Goal: Task Accomplishment & Management: Manage account settings

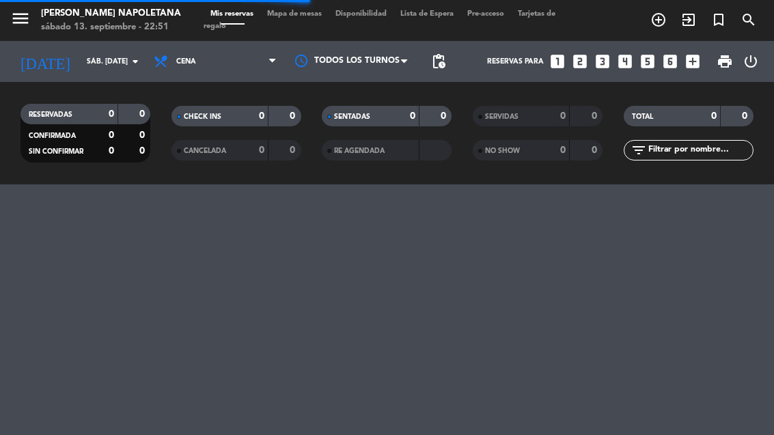
select select "es"
select select "dinner"
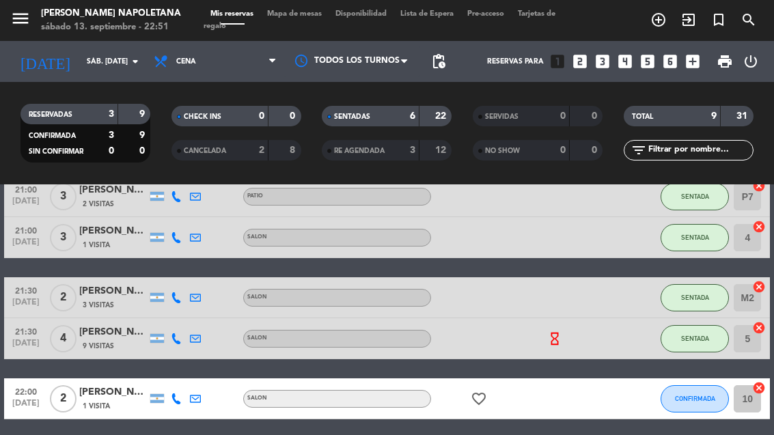
scroll to position [185, 0]
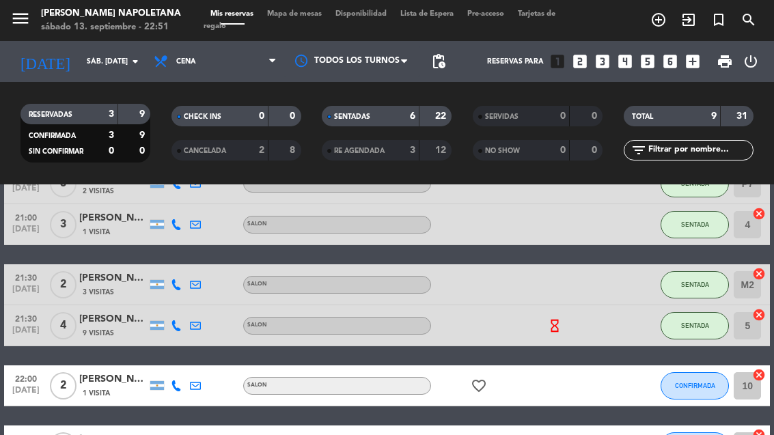
click at [100, 371] on div "[PERSON_NAME]" at bounding box center [113, 379] width 68 height 16
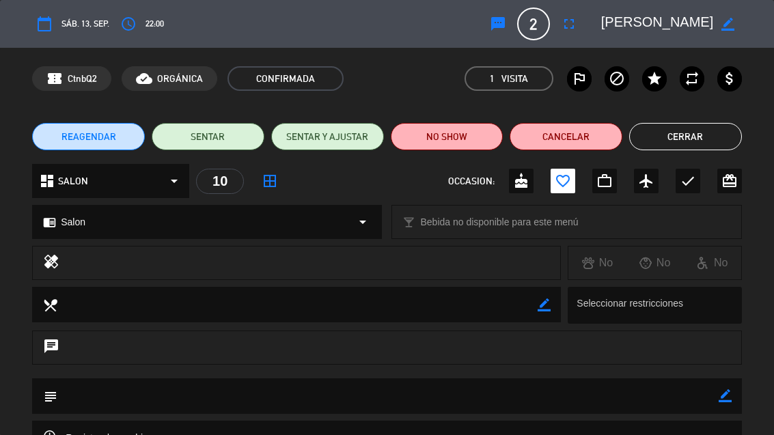
click at [455, 145] on button "NO SHOW" at bounding box center [447, 136] width 113 height 27
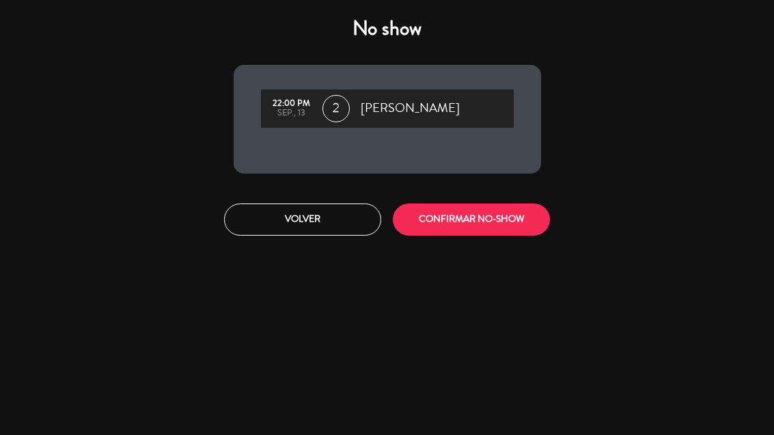
click at [499, 211] on button "CONFIRMAR NO-SHOW" at bounding box center [471, 219] width 157 height 32
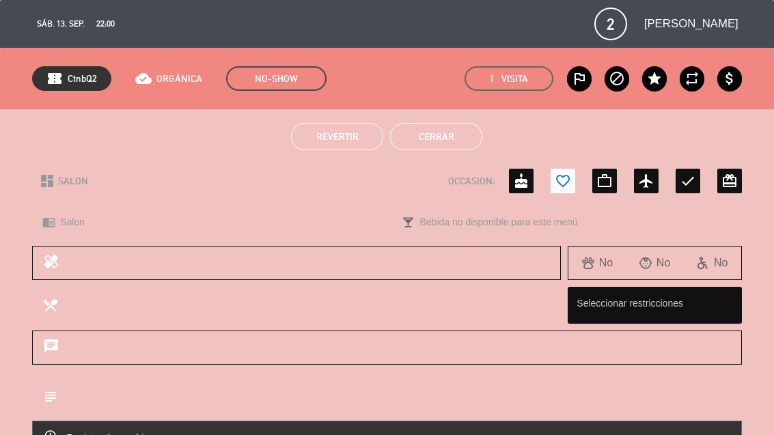
click at [450, 138] on button "Cerrar" at bounding box center [436, 136] width 92 height 27
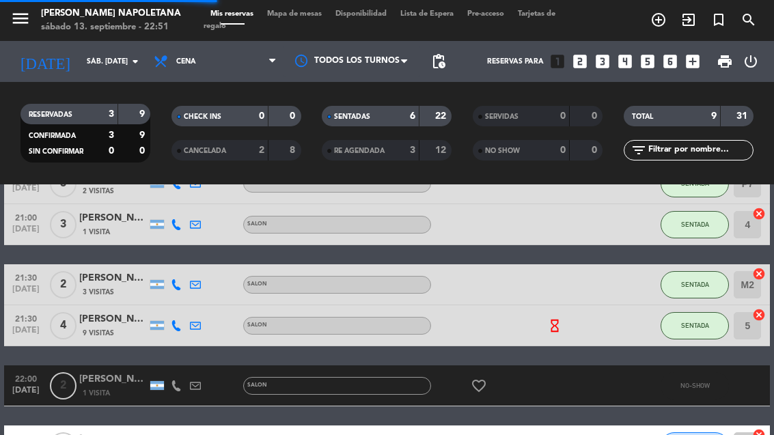
select select "dinner"
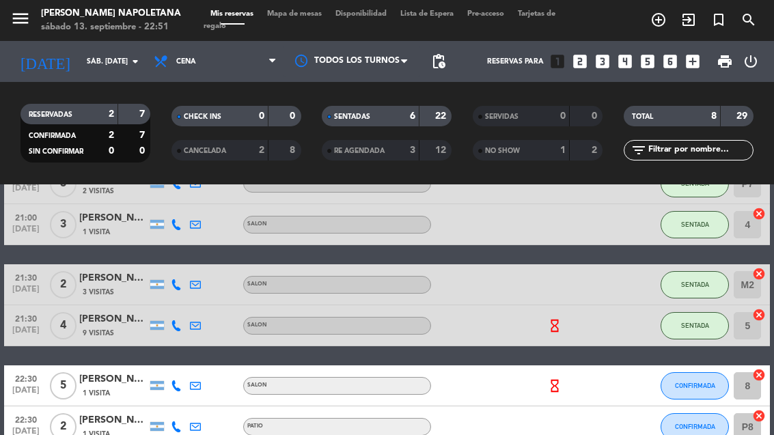
click at [99, 371] on div "[PERSON_NAME]" at bounding box center [113, 379] width 68 height 16
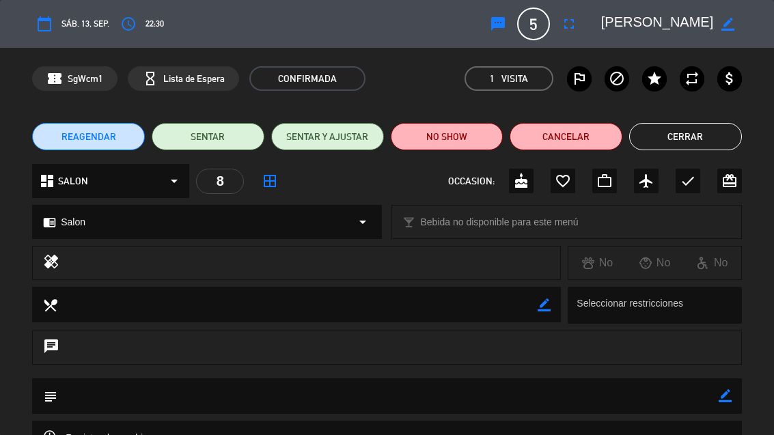
click at [225, 139] on button "SENTAR" at bounding box center [208, 136] width 113 height 27
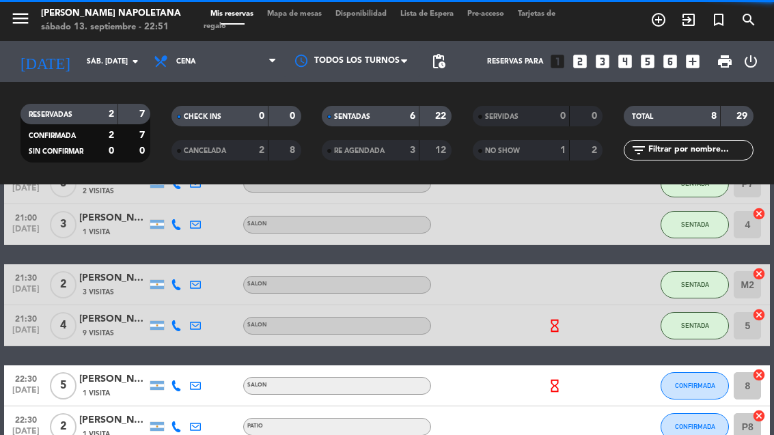
select select "dinner"
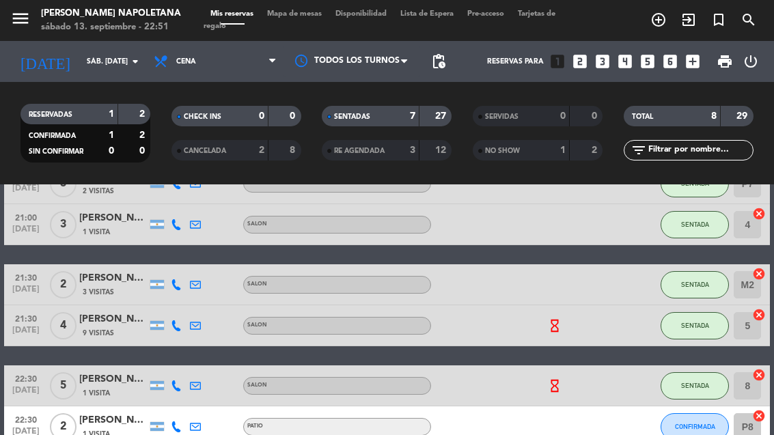
click at [103, 412] on div "[PERSON_NAME]" at bounding box center [113, 420] width 68 height 16
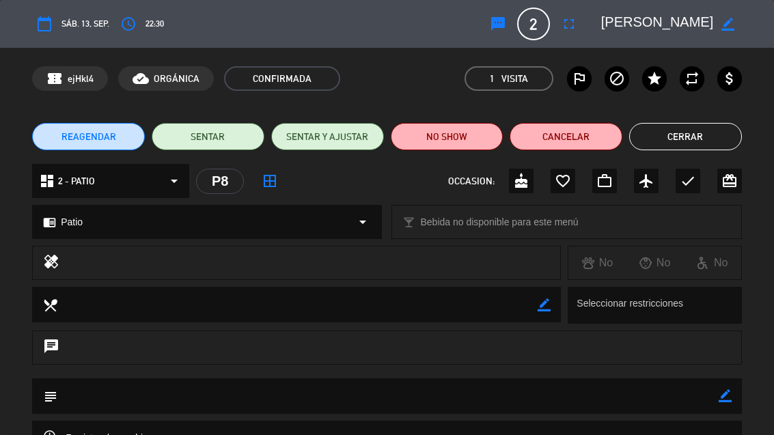
click at [212, 131] on button "SENTAR" at bounding box center [208, 136] width 113 height 27
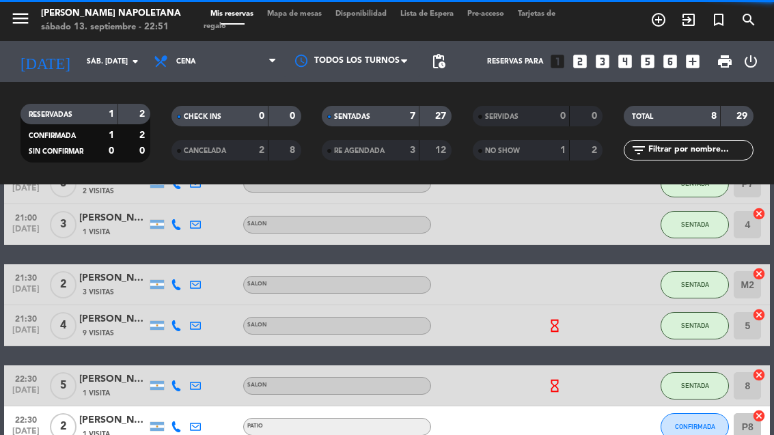
select select "dinner"
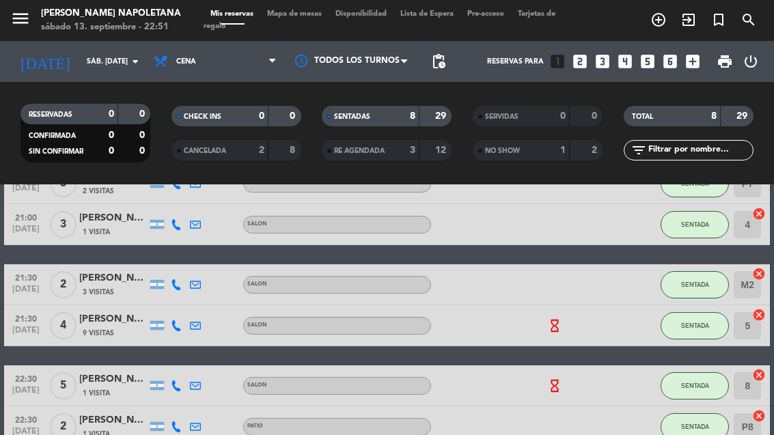
select select "dinner"
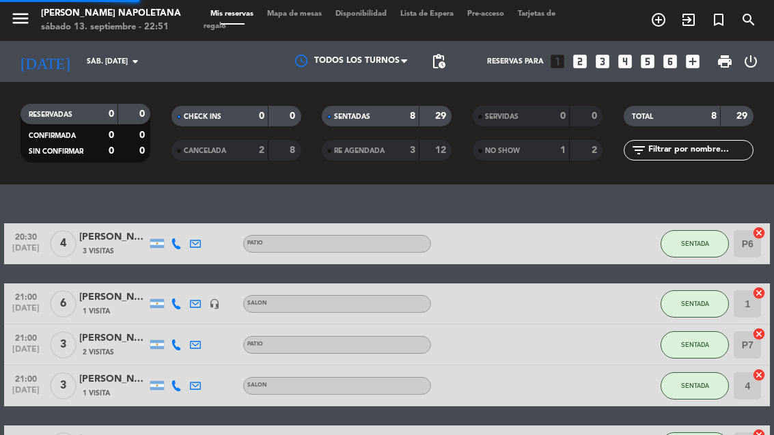
select select "dinner"
